Goal: Task Accomplishment & Management: Complete application form

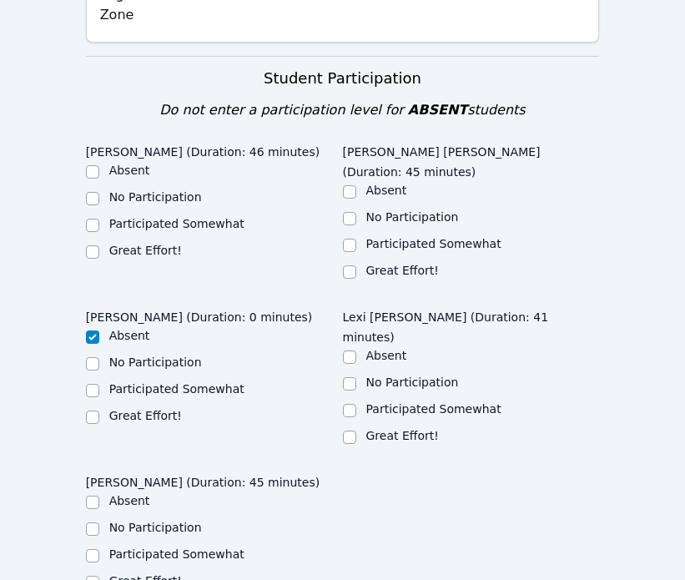
scroll to position [844, 0]
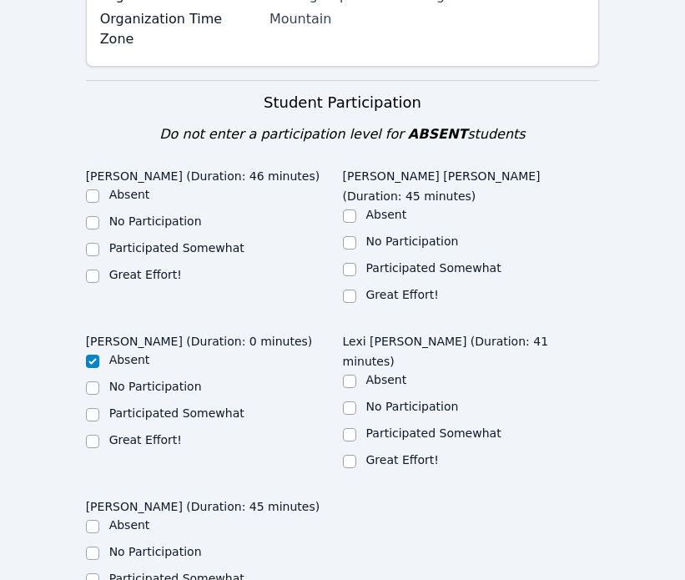
click at [138, 268] on label "Great Effort!" at bounding box center [145, 274] width 73 height 13
click at [99, 270] on input "Great Effort!" at bounding box center [92, 276] width 13 height 13
checkbox input "true"
click at [371, 288] on label "Great Effort!" at bounding box center [402, 294] width 73 height 13
click at [356, 290] on input "Great Effort!" at bounding box center [349, 296] width 13 height 13
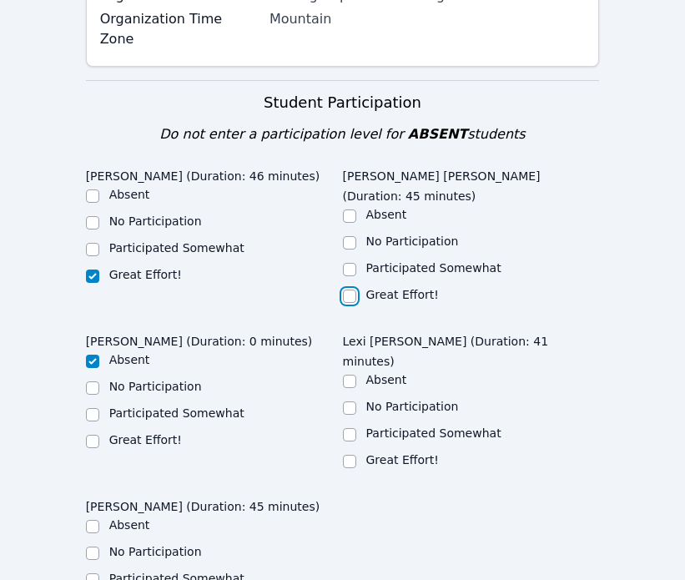
checkbox input "true"
click at [361, 260] on div "Participated Somewhat" at bounding box center [471, 270] width 257 height 20
click at [353, 263] on input "Participated Somewhat" at bounding box center [349, 269] width 13 height 13
checkbox input "true"
checkbox input "false"
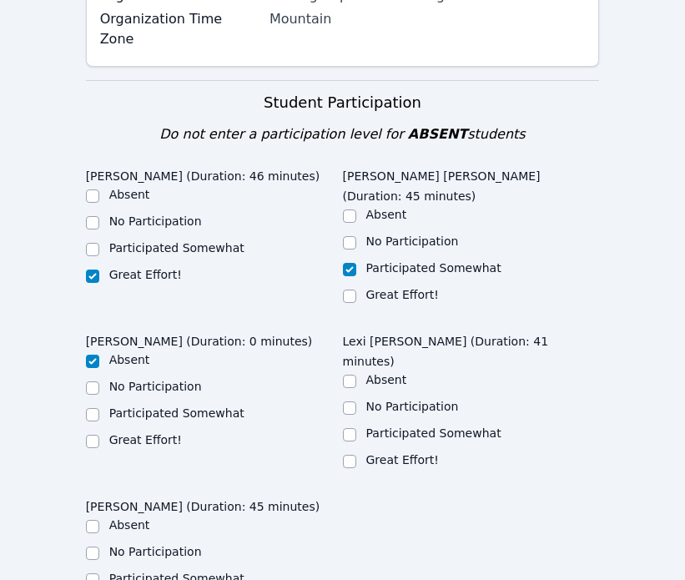
click at [359, 452] on div "Great Effort!" at bounding box center [471, 462] width 257 height 20
click at [351, 455] on input "Great Effort!" at bounding box center [349, 461] width 13 height 13
checkbox input "true"
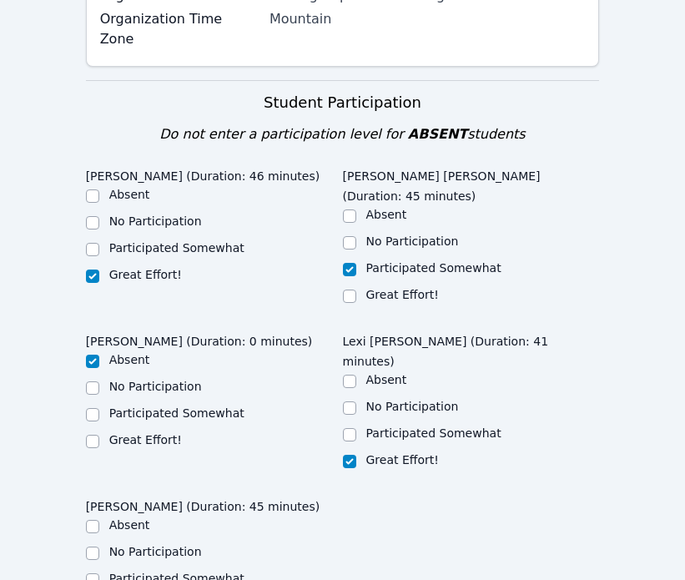
checkbox input "true"
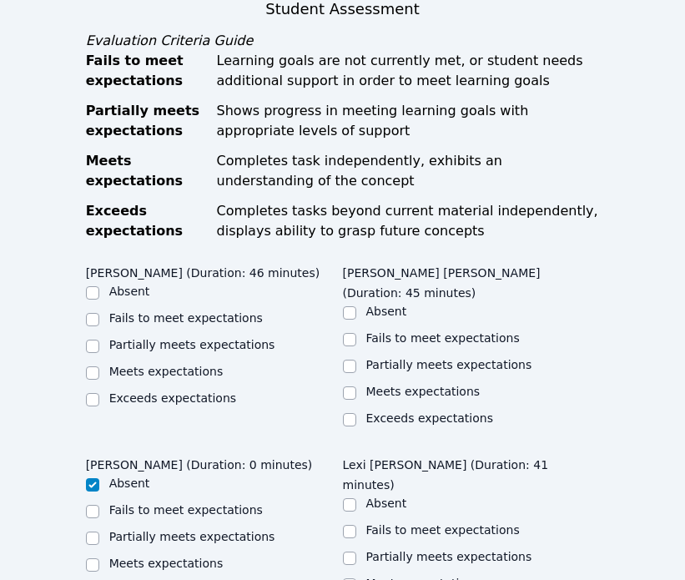
scroll to position [1476, 0]
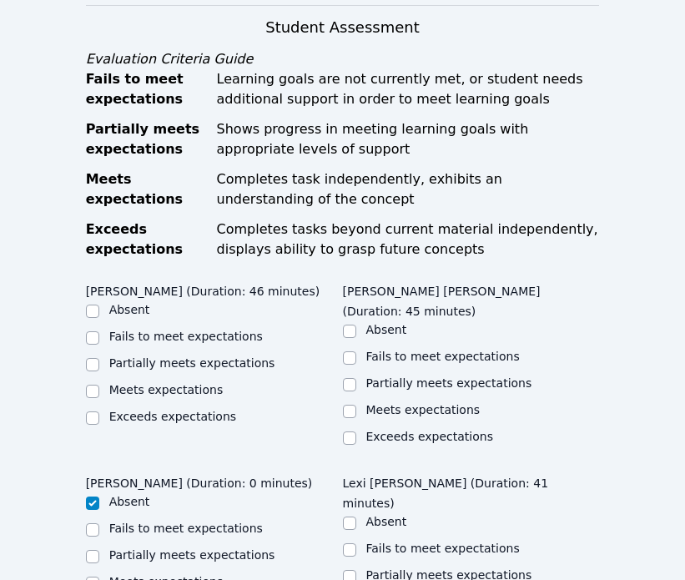
click at [165, 383] on label "Meets expectations" at bounding box center [166, 389] width 114 height 13
click at [99, 385] on input "Meets expectations" at bounding box center [92, 391] width 13 height 13
checkbox input "true"
click at [401, 401] on div "Meets expectations" at bounding box center [471, 411] width 257 height 20
click at [390, 375] on div "Partially meets expectations" at bounding box center [449, 383] width 166 height 17
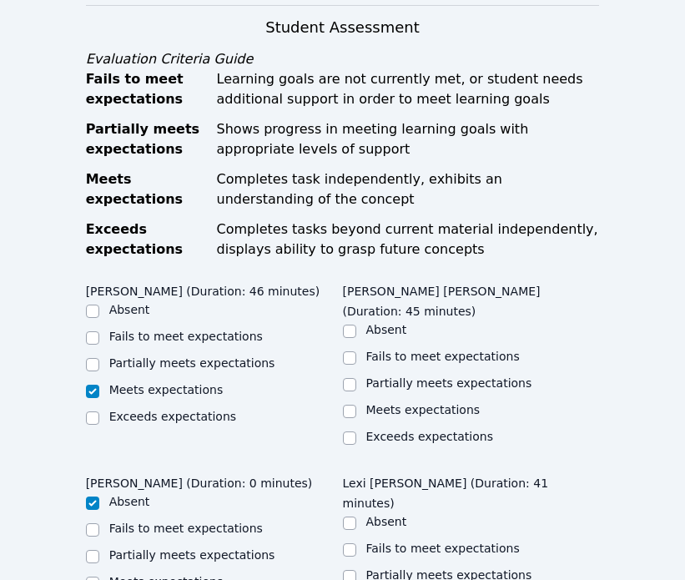
click at [390, 403] on label "Meets expectations" at bounding box center [423, 409] width 114 height 13
click at [356, 405] on input "Meets expectations" at bounding box center [349, 411] width 13 height 13
checkbox input "true"
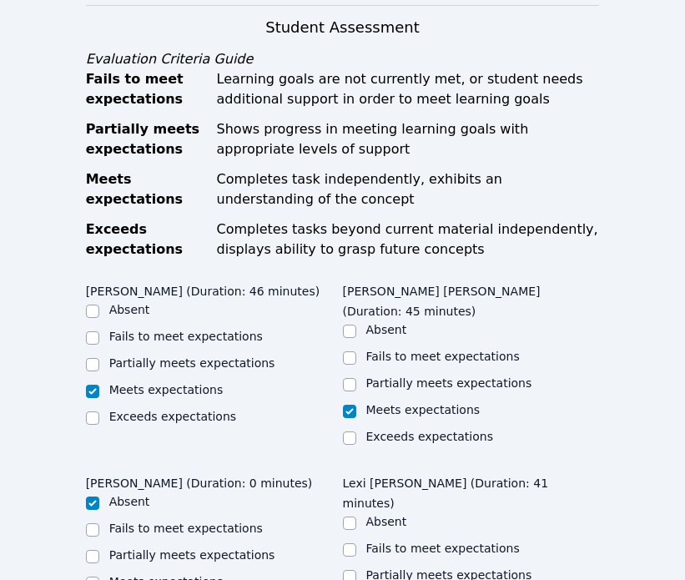
checkbox input "true"
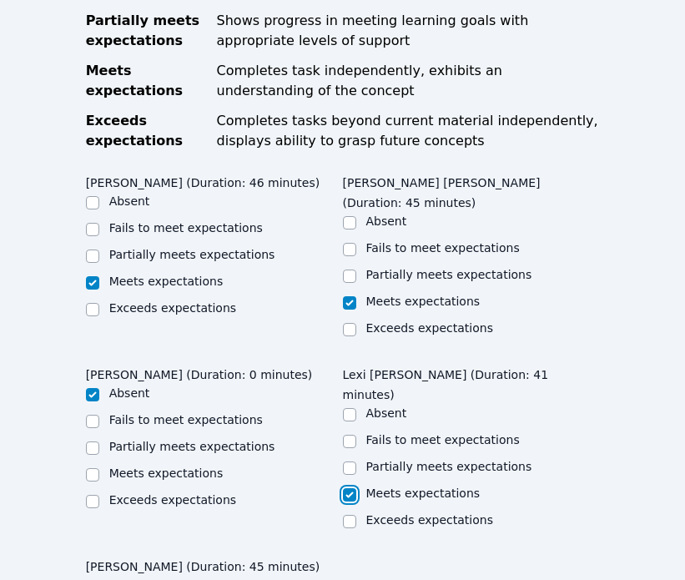
scroll to position [1674, 0]
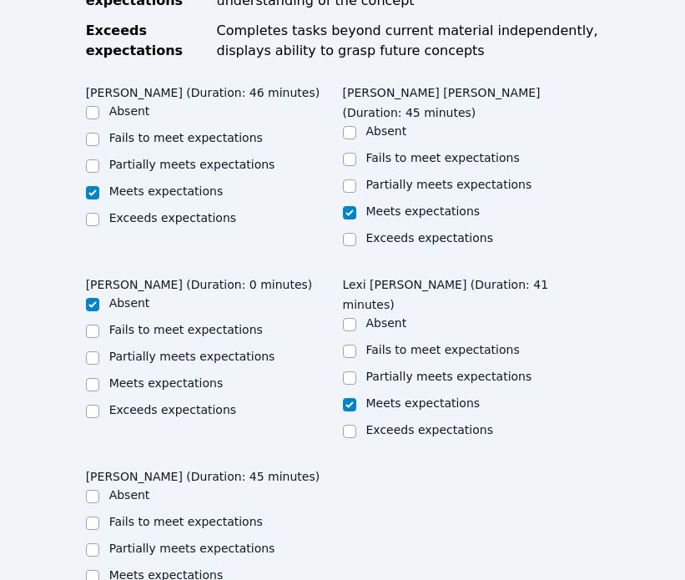
click at [163, 568] on label "Meets expectations" at bounding box center [166, 574] width 114 height 13
click at [99, 570] on input "Meets expectations" at bounding box center [92, 576] width 13 height 13
checkbox input "true"
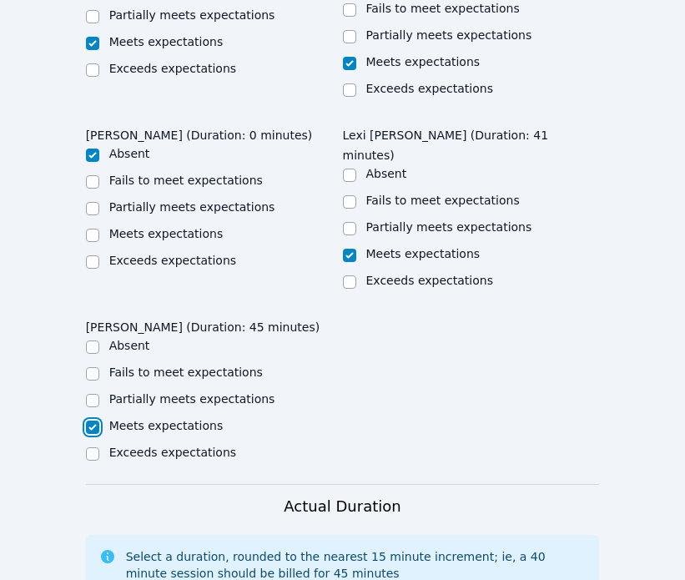
scroll to position [2116, 0]
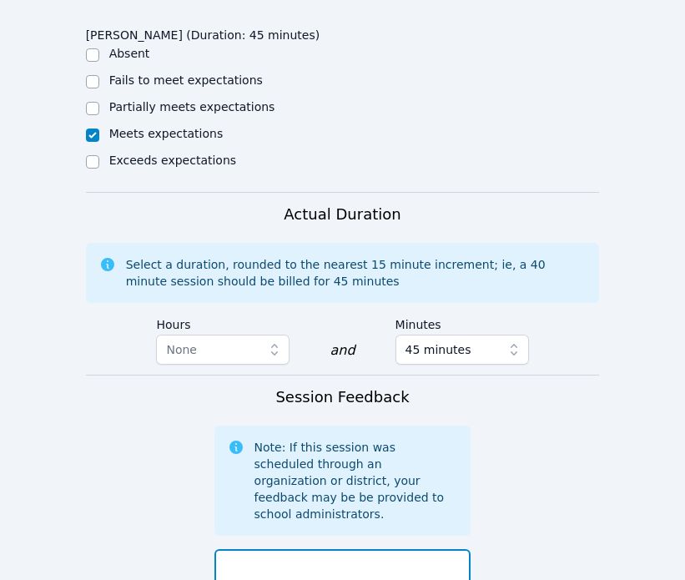
drag, startPoint x: 323, startPoint y: 388, endPoint x: 432, endPoint y: 388, distance: 109.3
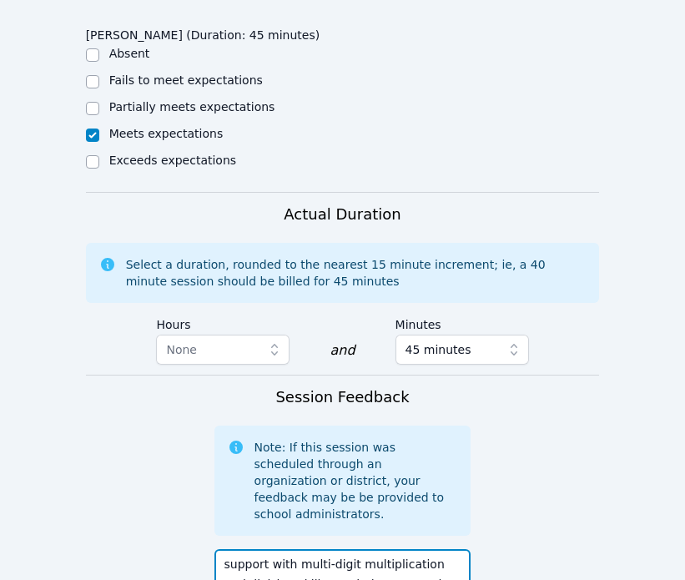
drag, startPoint x: 366, startPoint y: 427, endPoint x: 247, endPoint y: 428, distance: 119.4
drag, startPoint x: 405, startPoint y: 406, endPoint x: 396, endPoint y: 392, distance: 16.9
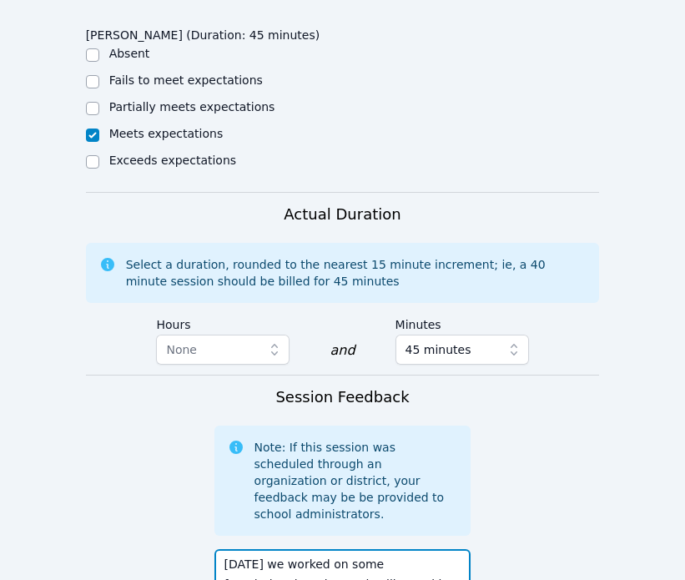
type textarea "[DATE] we worked on some foundational math practice like working with mixed num…"
type textarea "s"
type textarea "w"
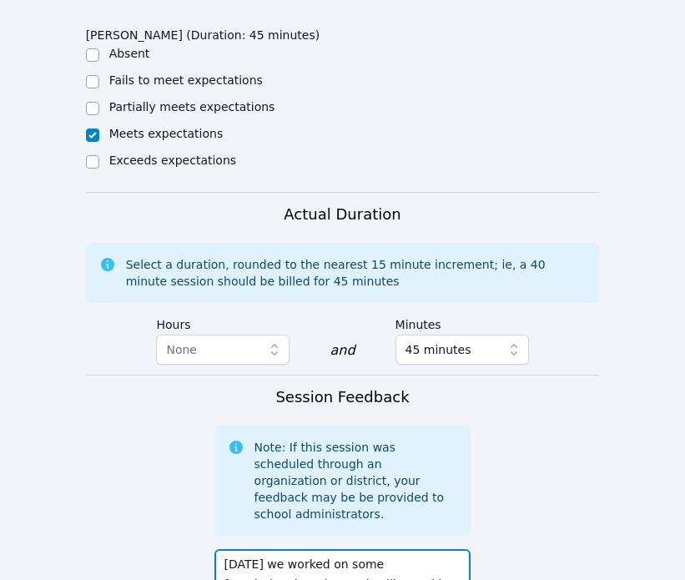
drag, startPoint x: 396, startPoint y: 388, endPoint x: 405, endPoint y: 404, distance: 17.9
paste textarea "mixed numbers and simplifying fractions"
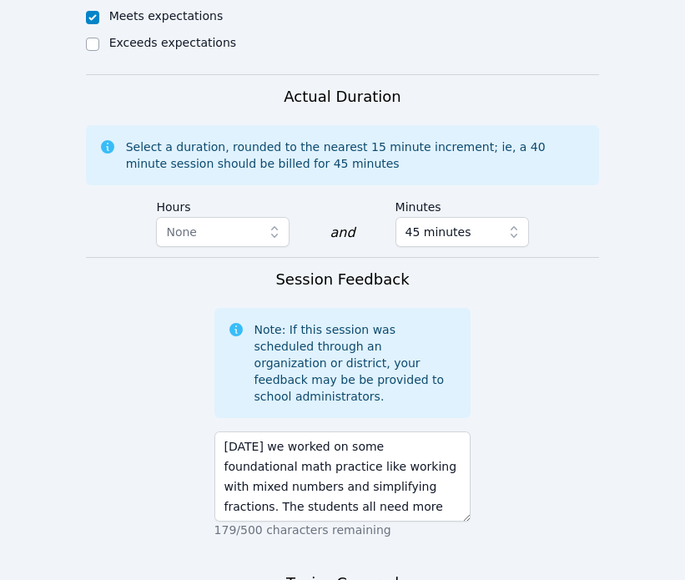
scroll to position [2313, 0]
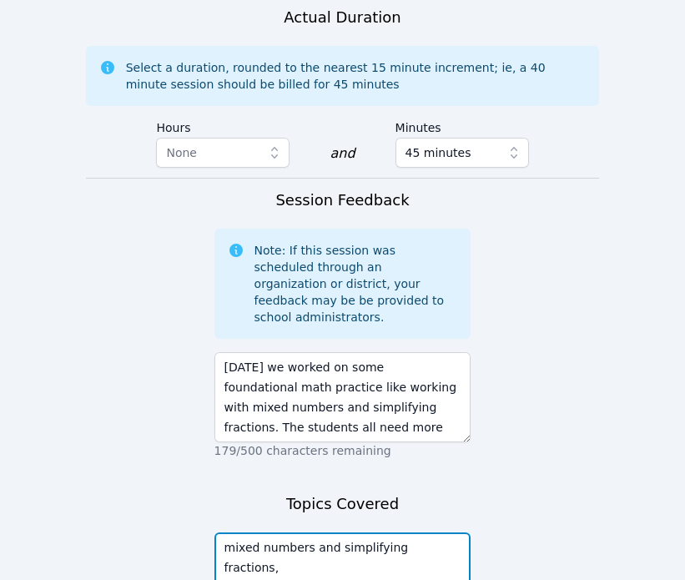
click at [311, 533] on textarea "mixed numbers and simplifying fractions," at bounding box center [343, 578] width 257 height 90
click at [220, 533] on textarea "mixed numbers and simplifying fractions," at bounding box center [343, 578] width 257 height 90
click at [457, 533] on textarea "converting between improper fractions and mixed numbers and simplifying fractio…" at bounding box center [343, 578] width 257 height 90
click at [332, 533] on textarea "converting between improper fractions and mixed numbers and simplifying fractio…" at bounding box center [343, 578] width 257 height 90
click at [438, 533] on textarea "converting between improper fractions and mixed numbers, simplifying fractions," at bounding box center [343, 578] width 257 height 90
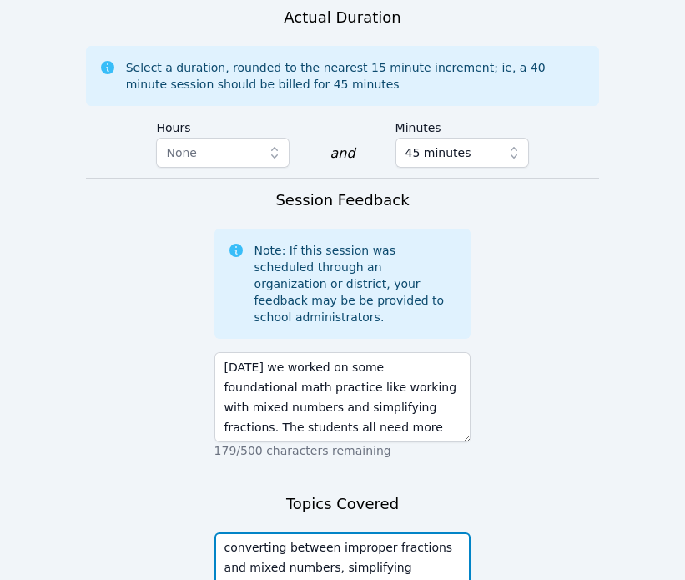
click at [321, 533] on textarea "converting between improper fractions and mixed numbers, simplifying fractions,…" at bounding box center [343, 578] width 257 height 90
click at [312, 533] on textarea "converting between improper fractions and mixed numbers, simplifying fractions,…" at bounding box center [343, 578] width 257 height 90
type textarea "converting between improper fractions and mixed numbers, multiplying mixed numb…"
